Goal: Task Accomplishment & Management: Use online tool/utility

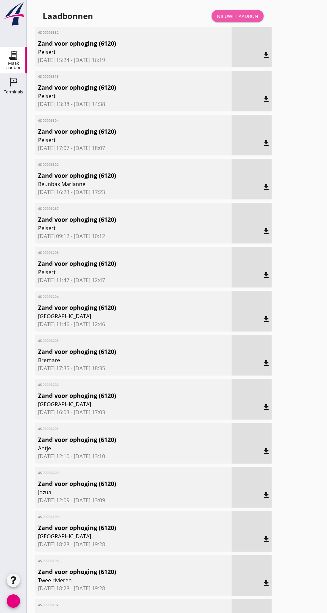
click at [252, 13] on font "Nieuwe laadbon" at bounding box center [237, 16] width 41 height 6
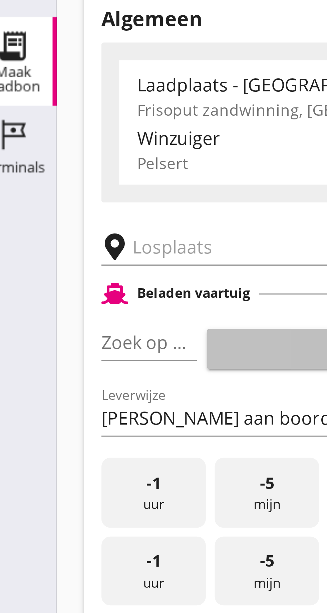
click at [58, 115] on input "text" at bounding box center [106, 115] width 114 height 11
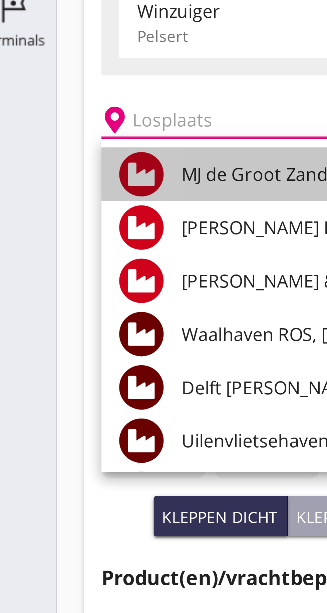
click at [83, 133] on font "MJ de Groot Zandhandel BV - Spaansepolder, Rotterdam" at bounding box center [155, 131] width 182 height 7
type input "M.J. de Groot Zandhandel B.V. - Spaansepolder, Rotterdam"
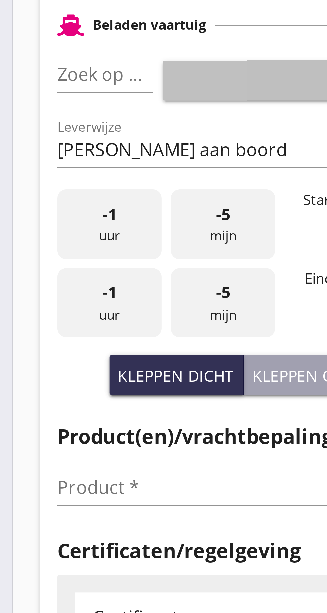
click at [58, 145] on font "pijl_drop_down" at bounding box center [65, 144] width 112 height 8
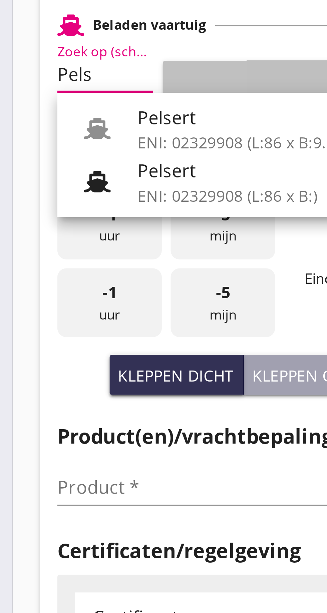
scroll to position [0, 3]
click at [79, 173] on font "Pelsert" at bounding box center [73, 173] width 18 height 7
type input "Pelsert"
type input "Martijn de Groot"
type input "1087"
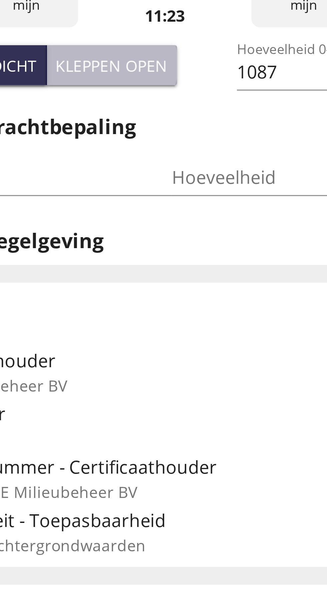
type input "Pelsert"
click at [122, 237] on font "Kleppen open" at bounding box center [116, 235] width 34 height 6
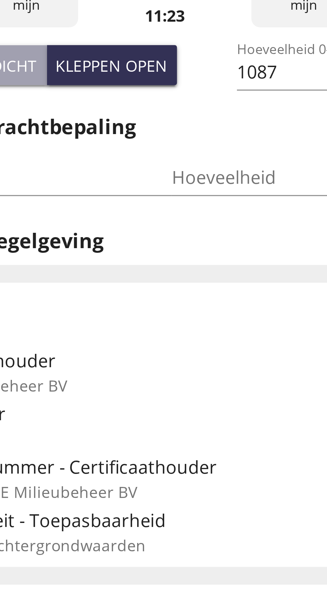
type input "725"
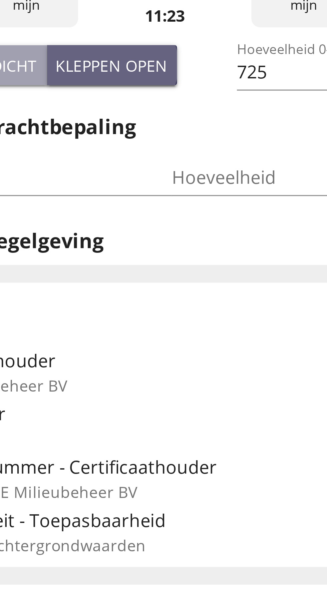
scroll to position [0, 0]
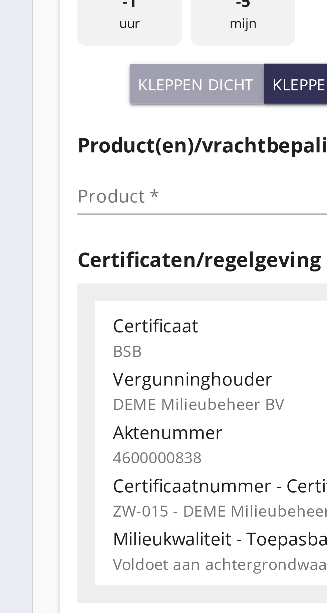
click at [53, 266] on input "Product *" at bounding box center [82, 268] width 84 height 11
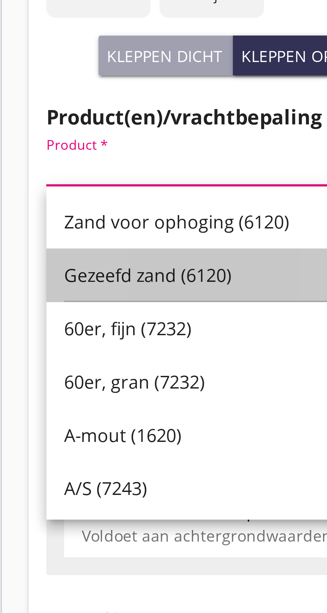
click at [73, 301] on font "Gezeefd zand (6120)" at bounding box center [70, 300] width 50 height 7
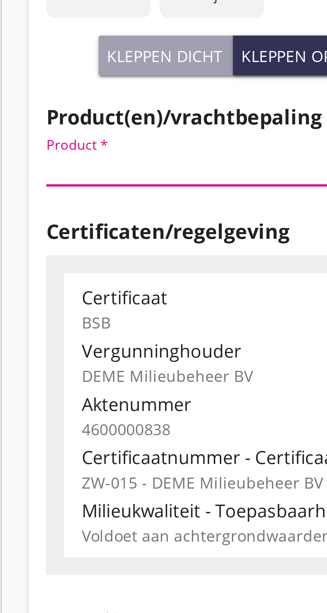
type input "Gezeefd zand (6120)"
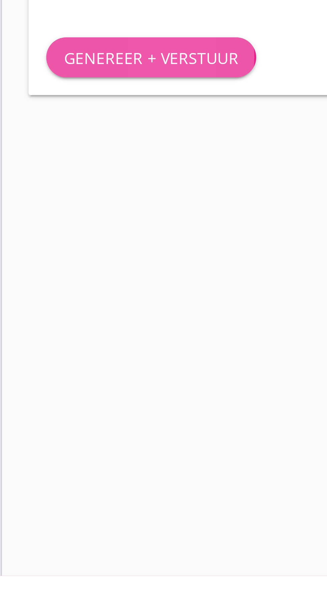
click at [71, 457] on font "Genereer + verstuur" at bounding box center [71, 457] width 52 height 6
